Goal: Task Accomplishment & Management: Complete application form

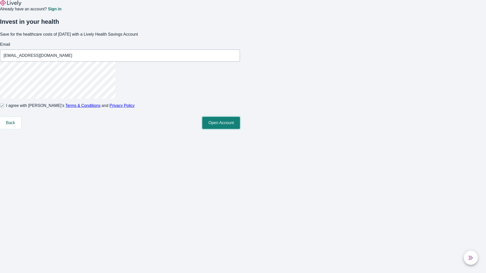
click at [240, 129] on button "Open Account" at bounding box center [221, 123] width 38 height 12
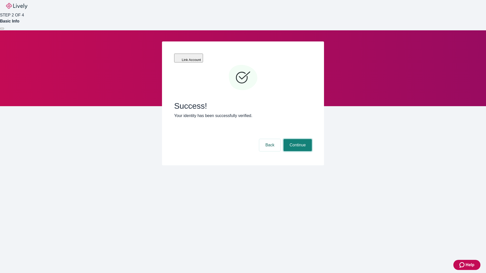
click at [297, 139] on button "Continue" at bounding box center [297, 145] width 28 height 12
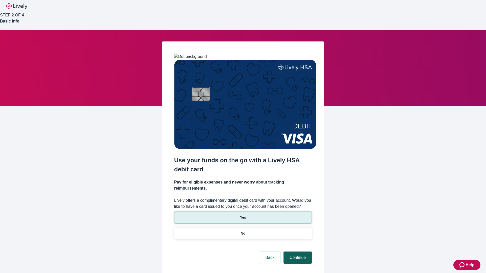
click at [243, 231] on p "No" at bounding box center [243, 233] width 5 height 5
click at [297, 252] on button "Continue" at bounding box center [297, 258] width 28 height 12
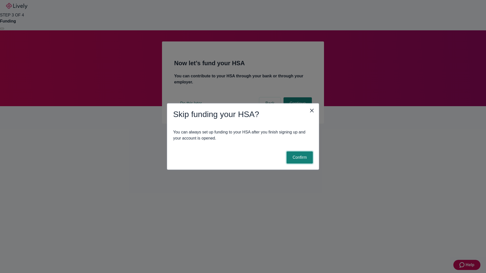
click at [299, 158] on button "Confirm" at bounding box center [300, 158] width 26 height 12
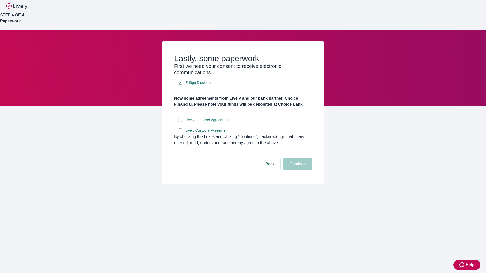
click at [180, 122] on input "Lively End User Agreement" at bounding box center [180, 120] width 4 height 4
checkbox input "true"
click at [180, 133] on input "Lively Custodial Agreement" at bounding box center [180, 131] width 4 height 4
checkbox input "true"
click at [297, 170] on button "Continue" at bounding box center [297, 164] width 28 height 12
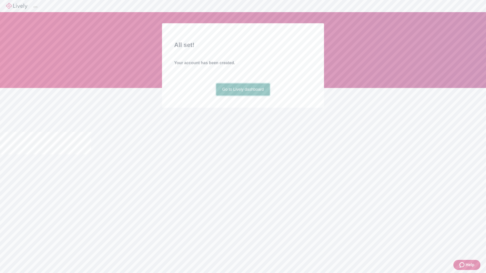
click at [243, 96] on link "Go to Lively dashboard" at bounding box center [243, 90] width 54 height 12
